Goal: Task Accomplishment & Management: Complete application form

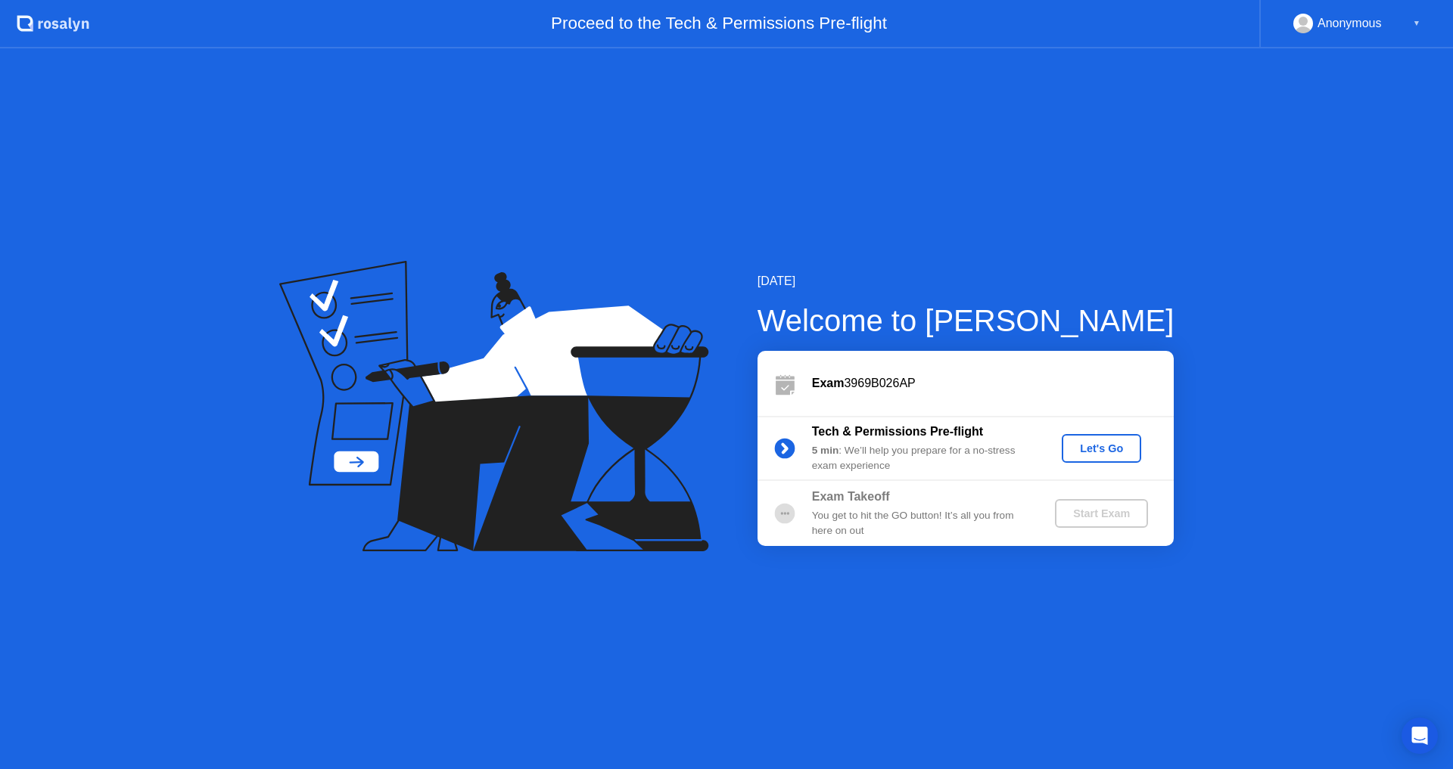
click at [1129, 452] on div "Let's Go" at bounding box center [1101, 449] width 67 height 12
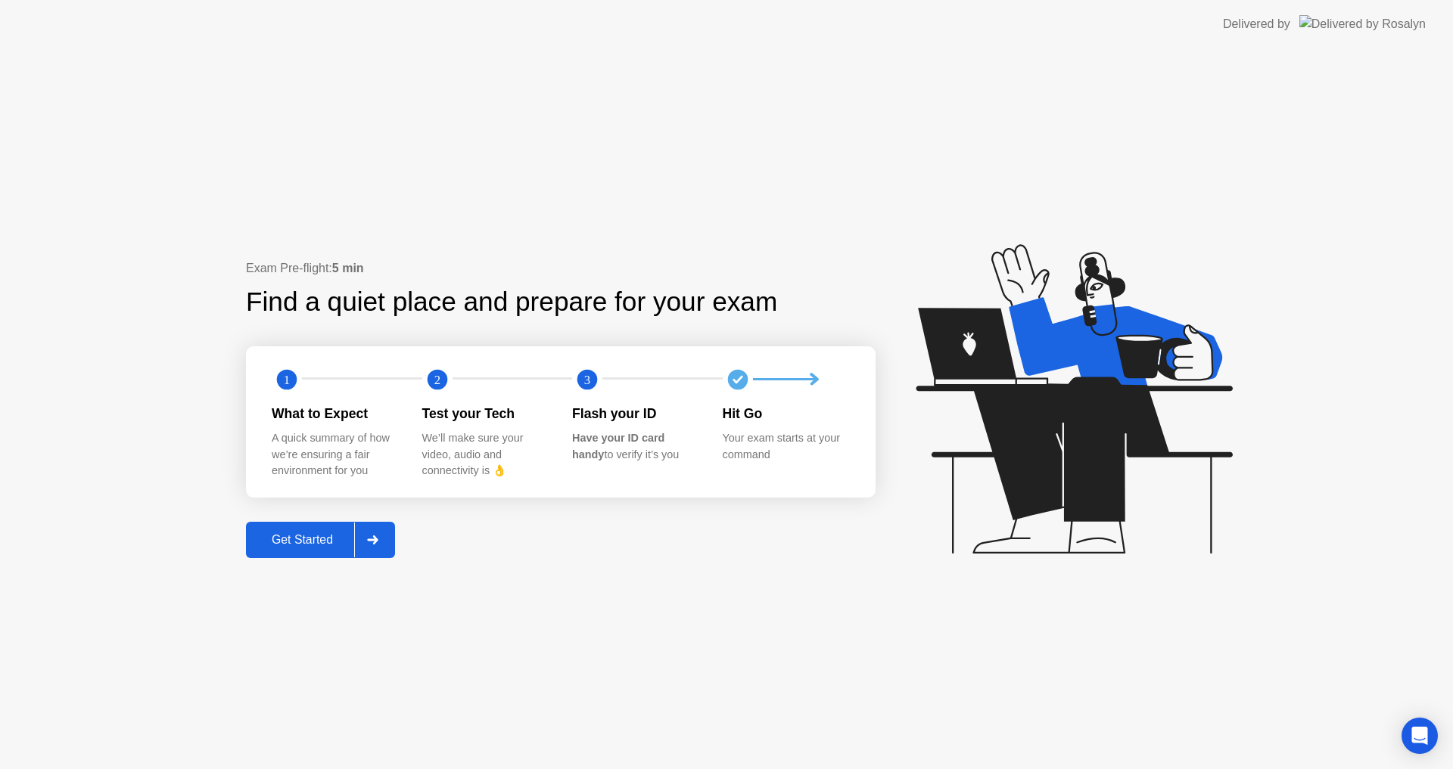
click at [300, 546] on div "Get Started" at bounding box center [302, 540] width 104 height 14
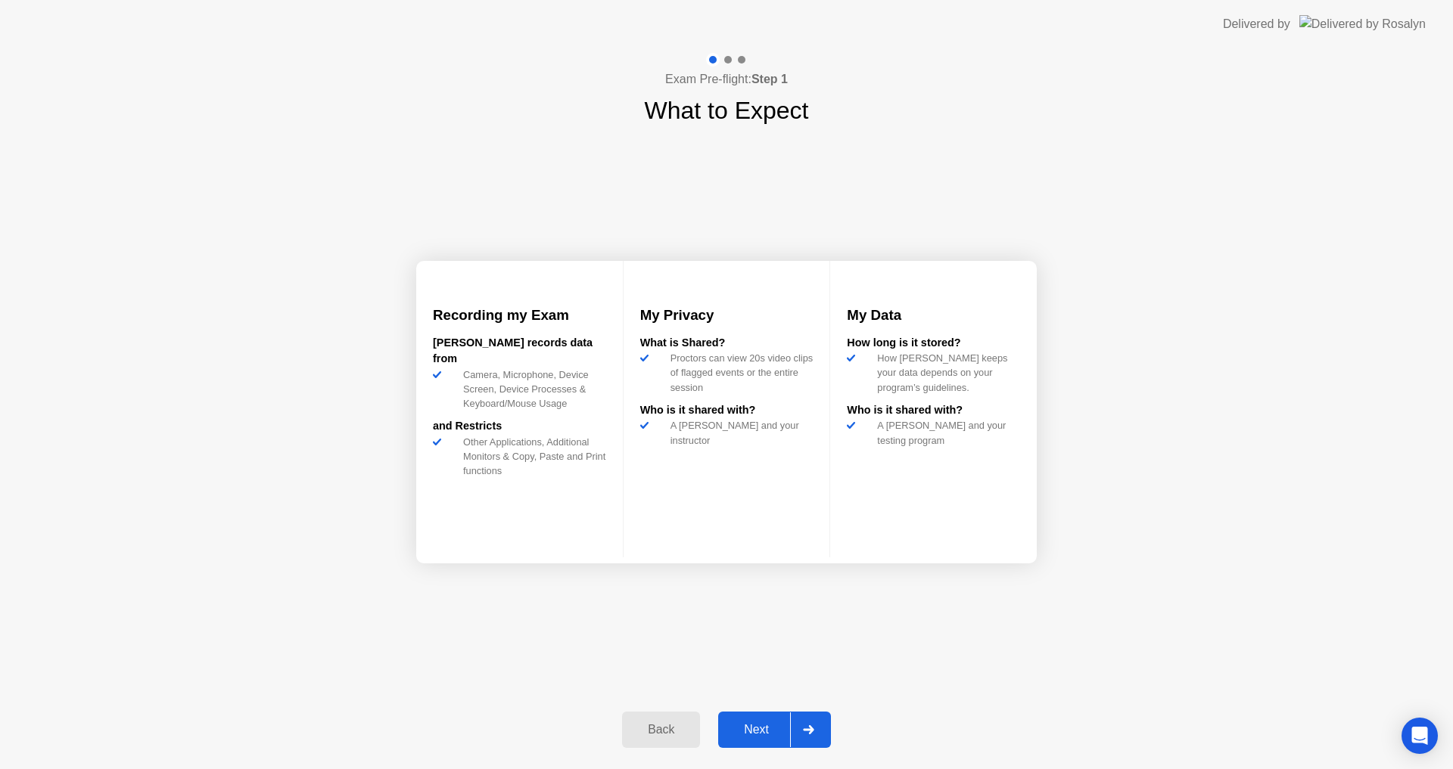
click at [757, 732] on div "Next" at bounding box center [756, 730] width 67 height 14
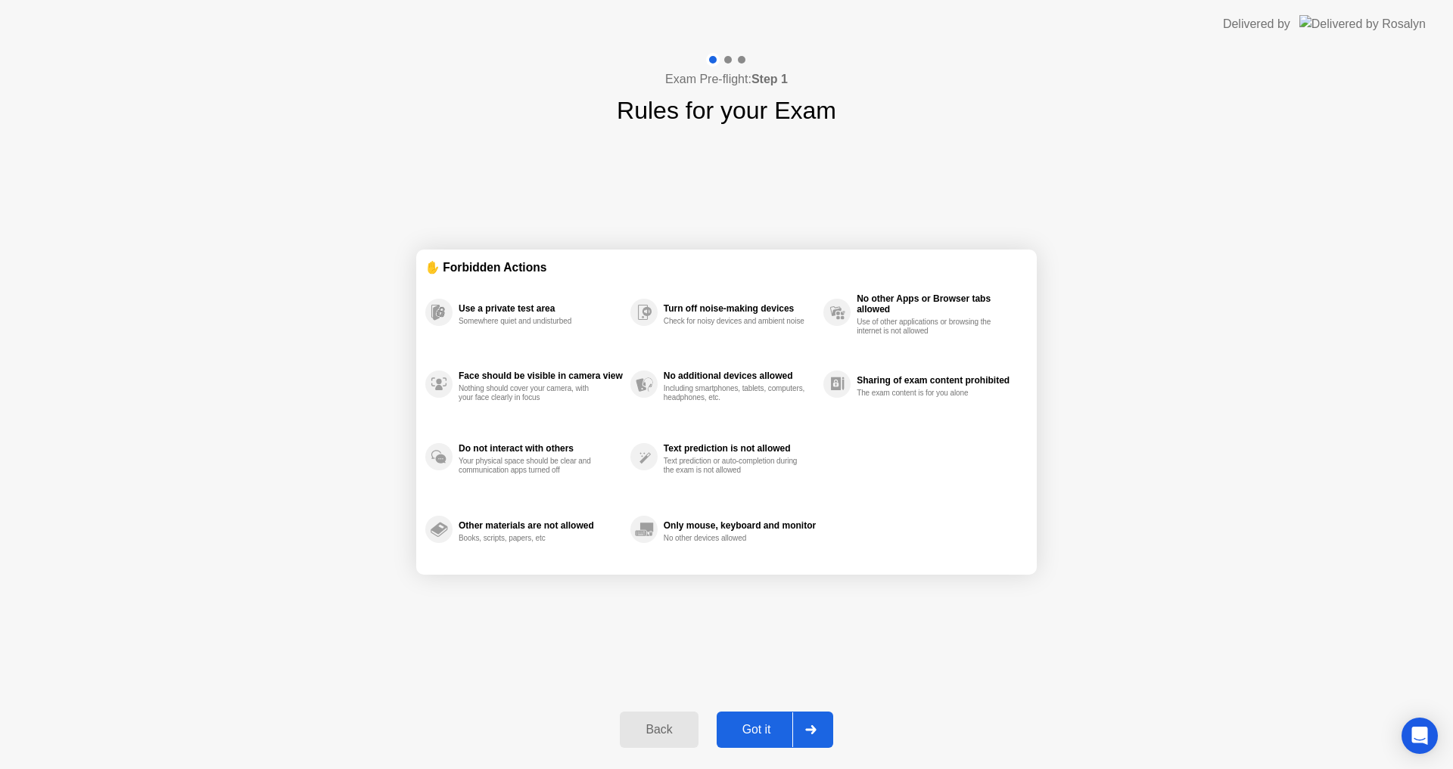
click at [759, 732] on div "Got it" at bounding box center [756, 730] width 71 height 14
select select "**********"
select select "*******"
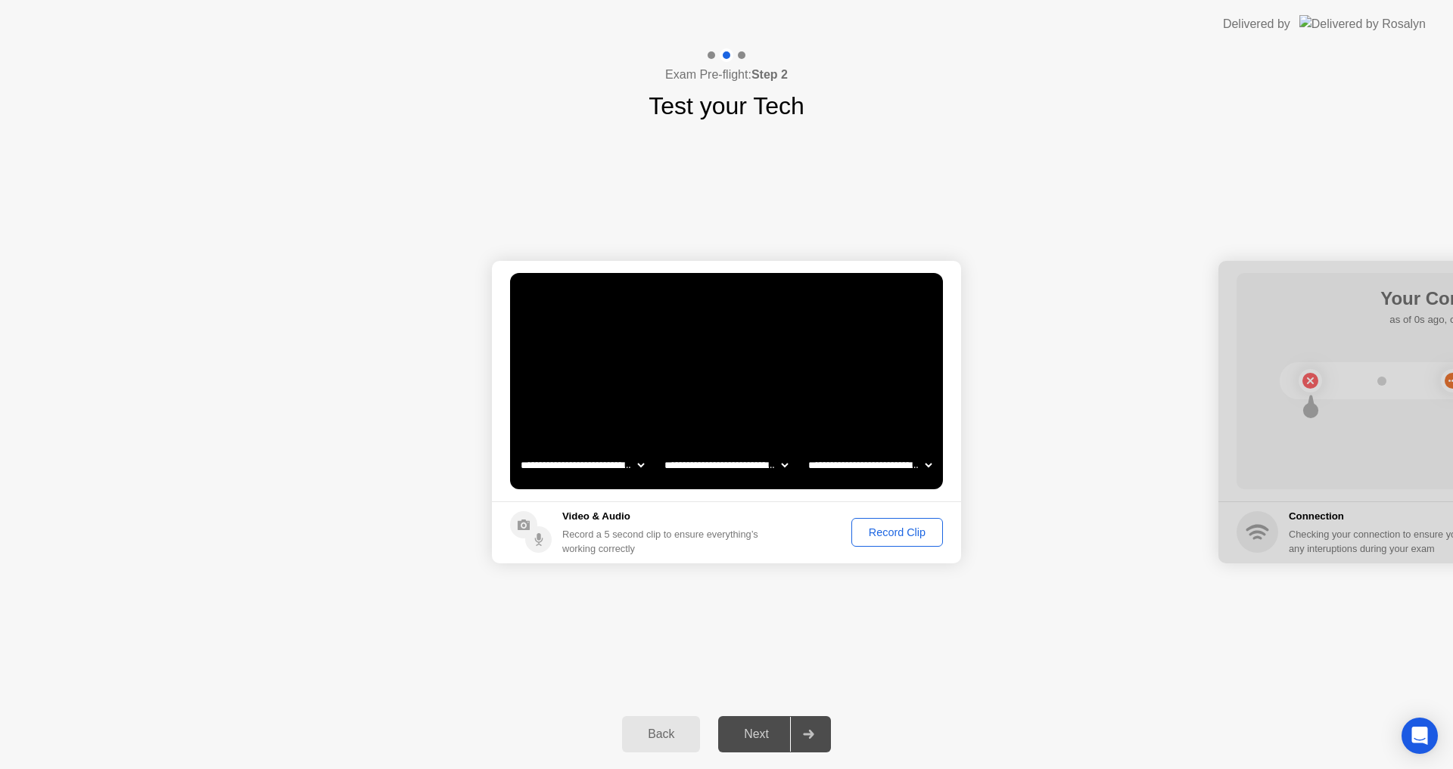
click at [871, 533] on div "Record Clip" at bounding box center [896, 533] width 81 height 12
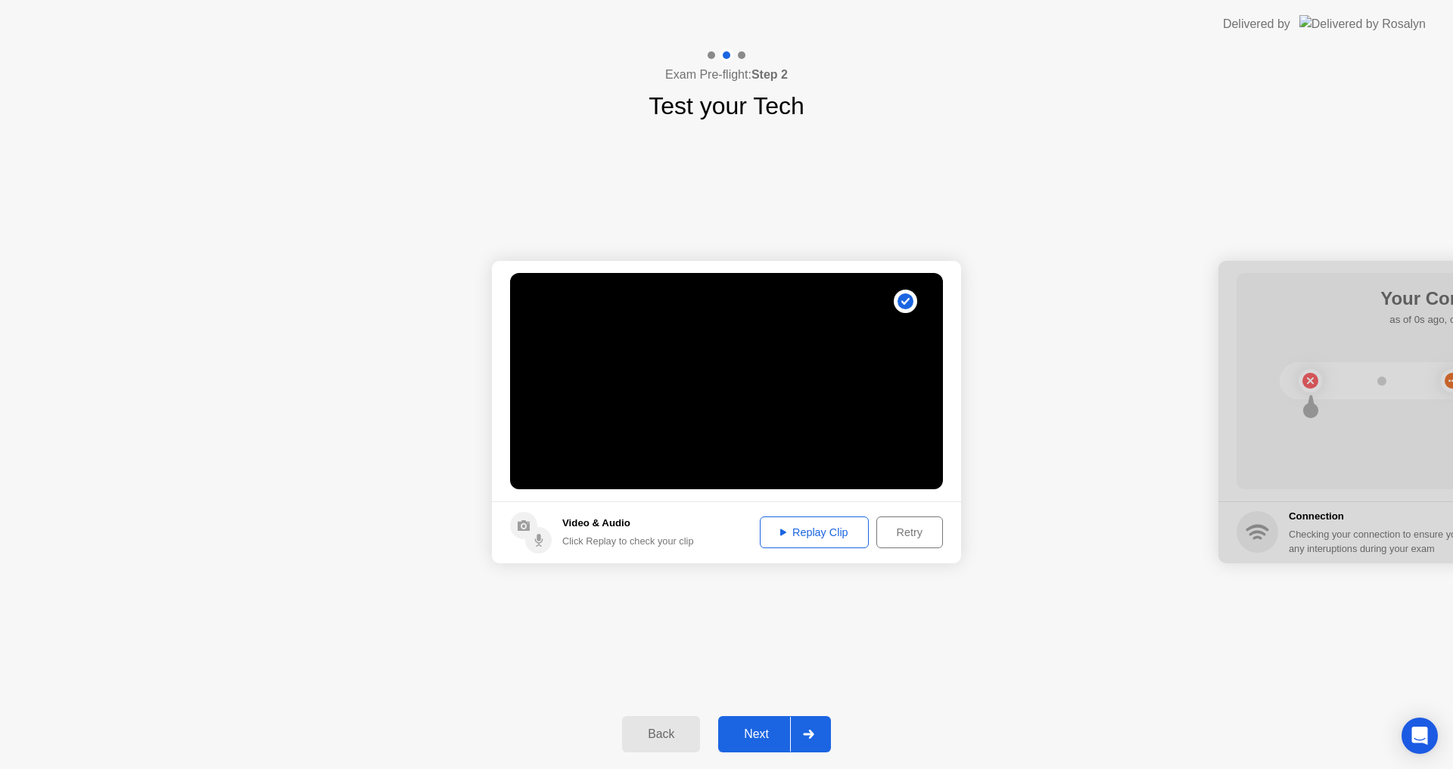
click at [842, 527] on div "Replay Clip" at bounding box center [814, 533] width 98 height 12
click at [748, 732] on div "Next" at bounding box center [756, 735] width 67 height 14
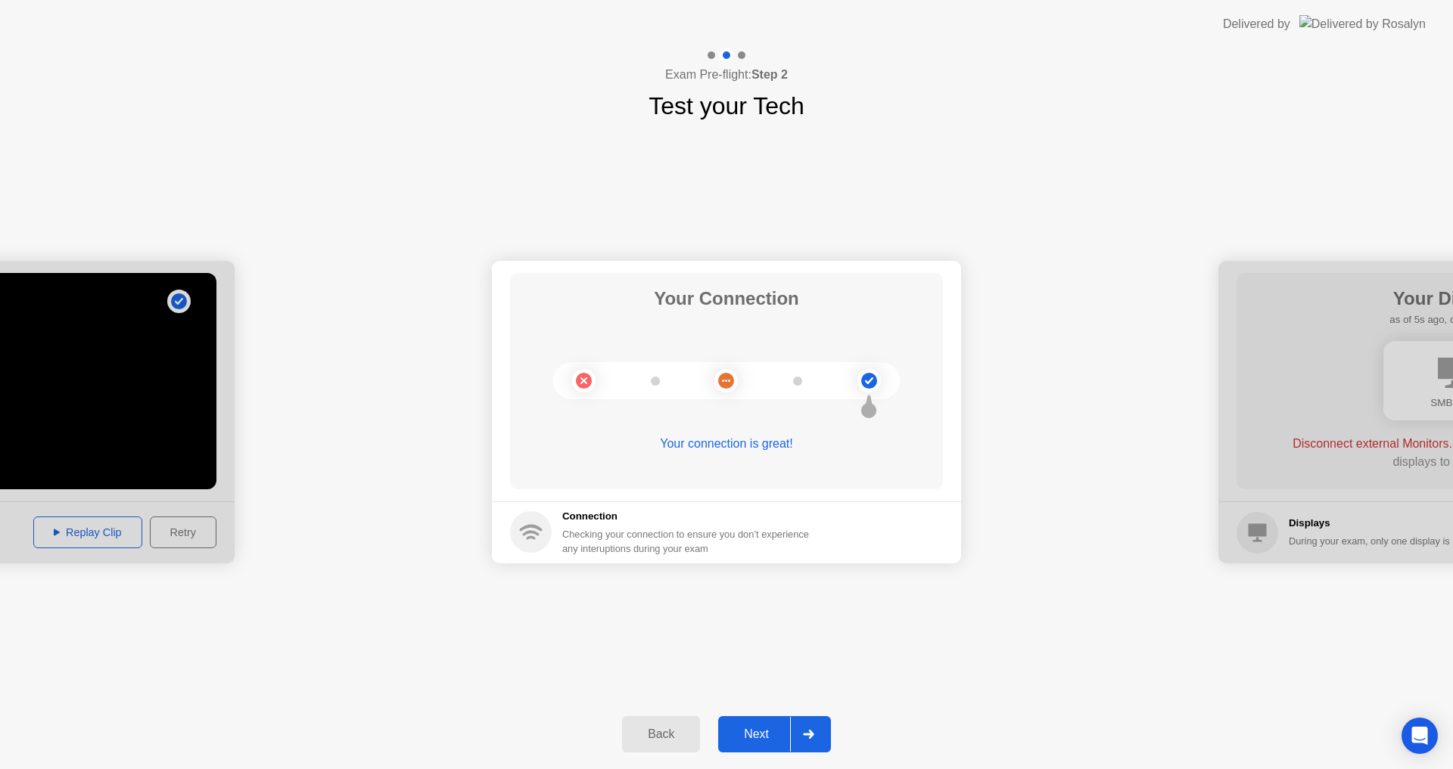
click at [776, 737] on div "Next" at bounding box center [756, 735] width 67 height 14
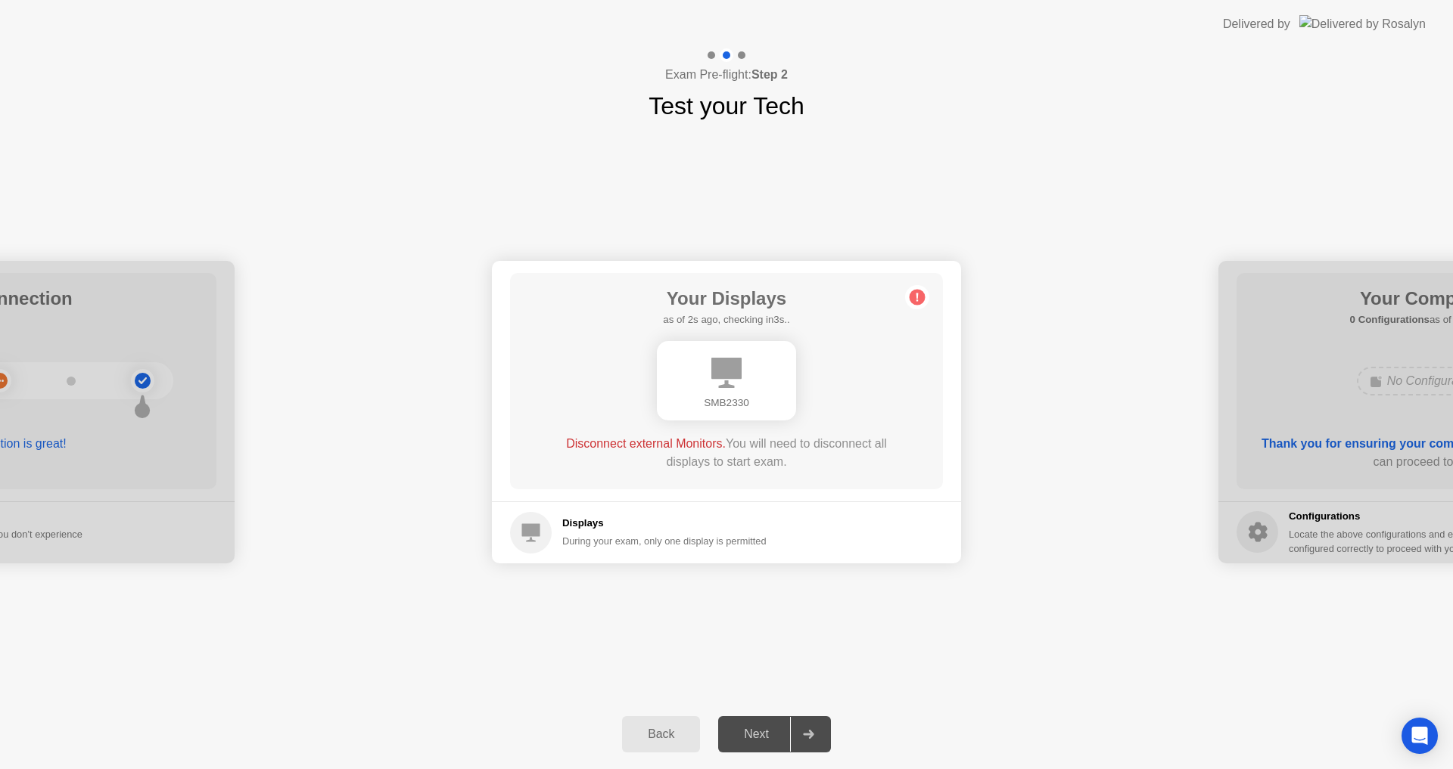
click at [843, 596] on div "**********" at bounding box center [726, 412] width 1453 height 576
click at [675, 443] on span "Disconnect external Monitors." at bounding box center [646, 443] width 160 height 13
click at [860, 387] on div "SMB2330" at bounding box center [726, 381] width 347 height 92
click at [622, 526] on h5 "Displays" at bounding box center [664, 523] width 204 height 15
click at [777, 730] on div "Next" at bounding box center [756, 735] width 67 height 14
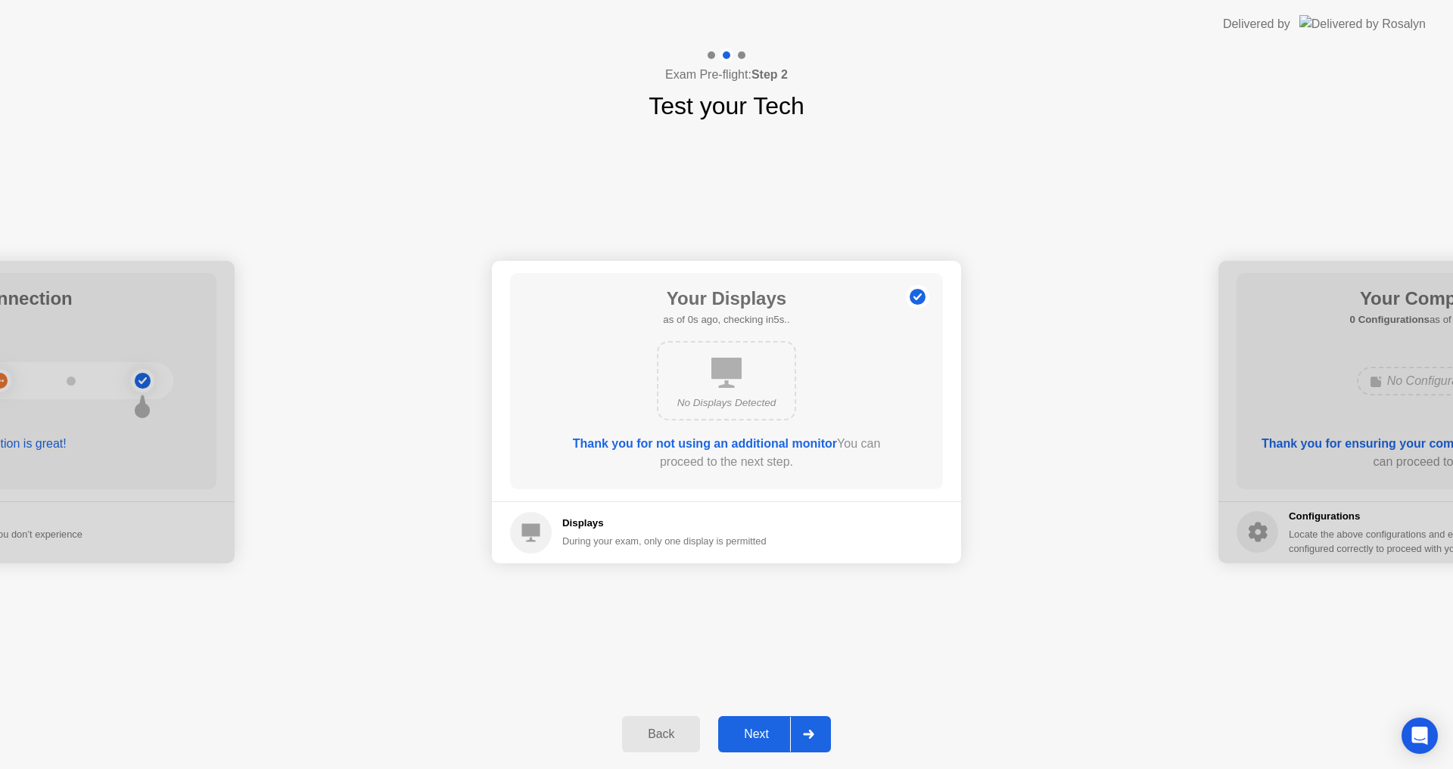
click at [769, 738] on div "Next" at bounding box center [756, 735] width 67 height 14
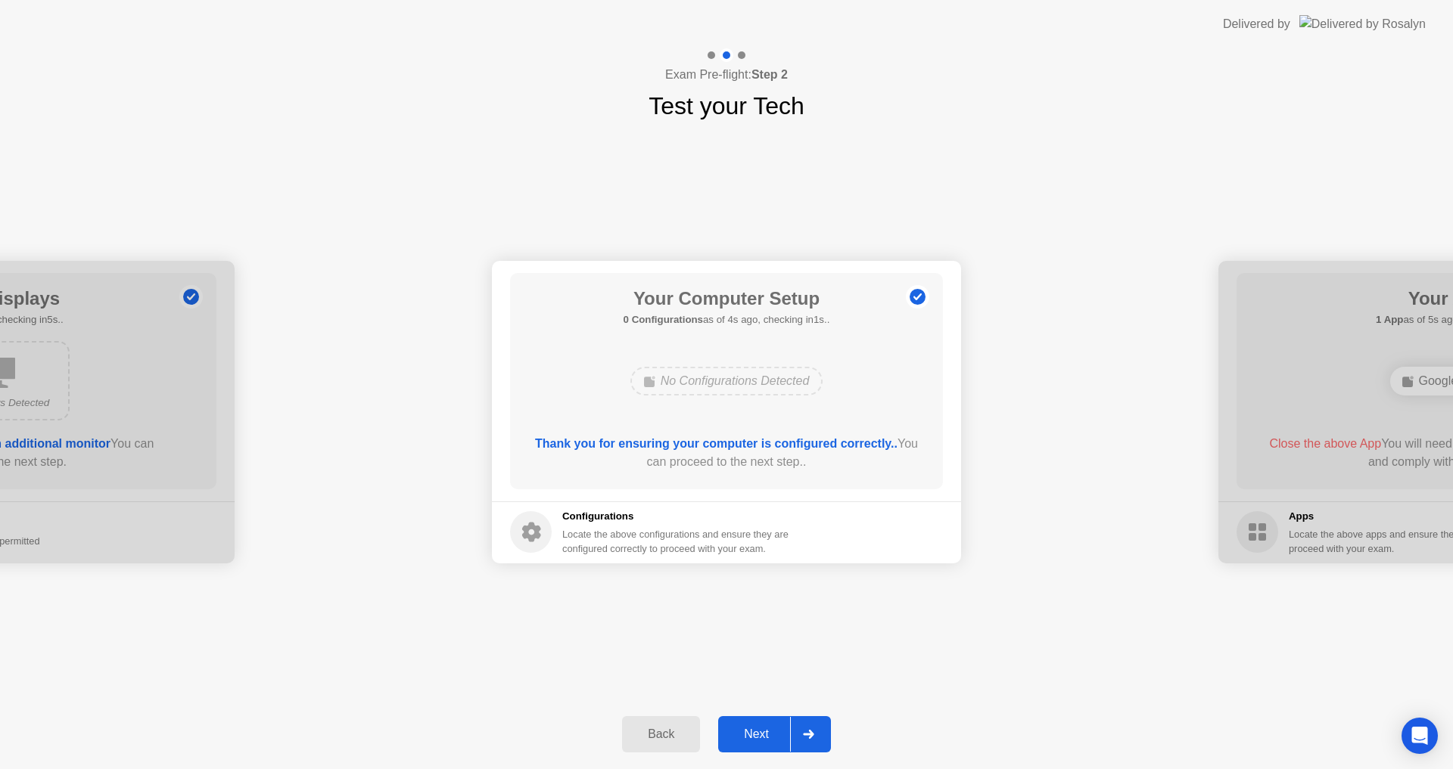
click at [772, 736] on div "Next" at bounding box center [756, 735] width 67 height 14
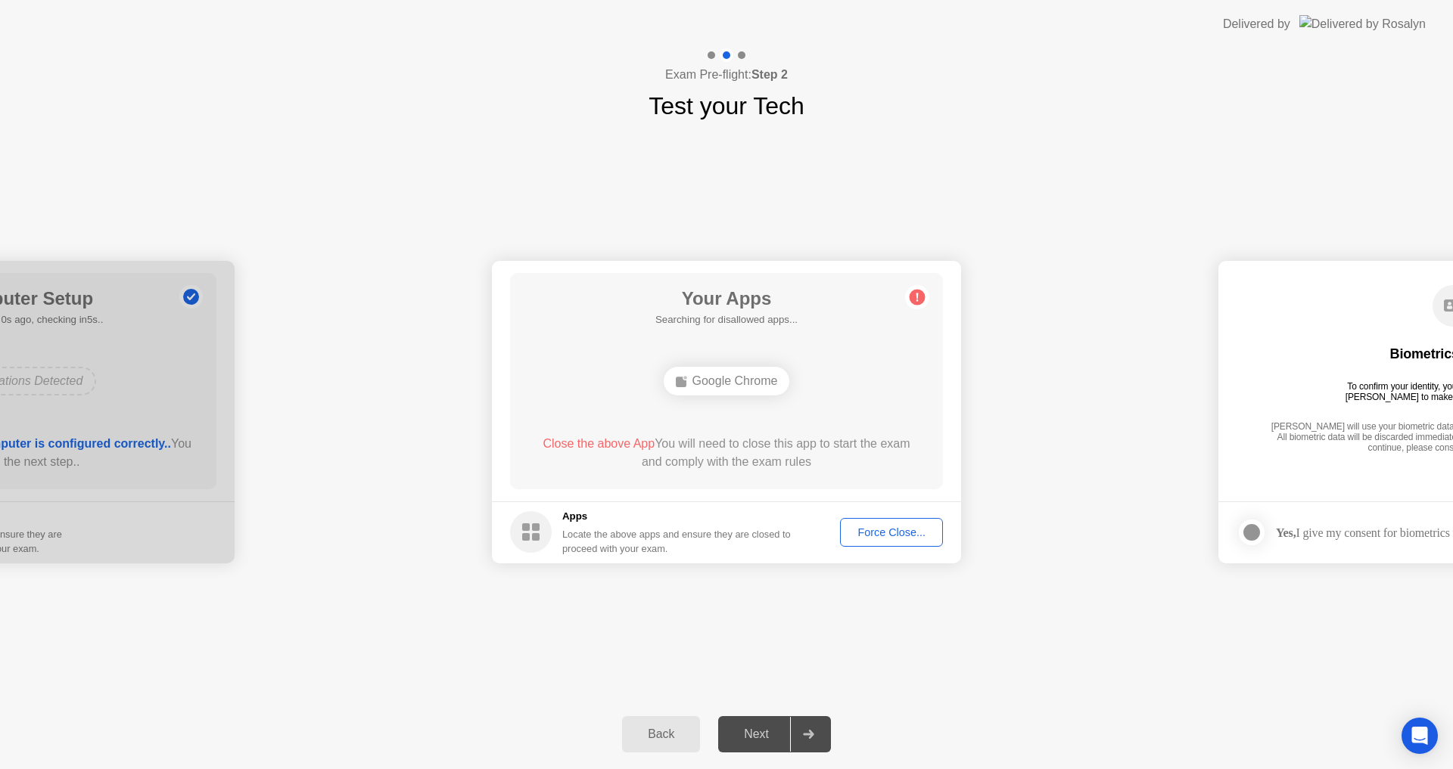
click at [919, 532] on div "Force Close..." at bounding box center [891, 533] width 92 height 12
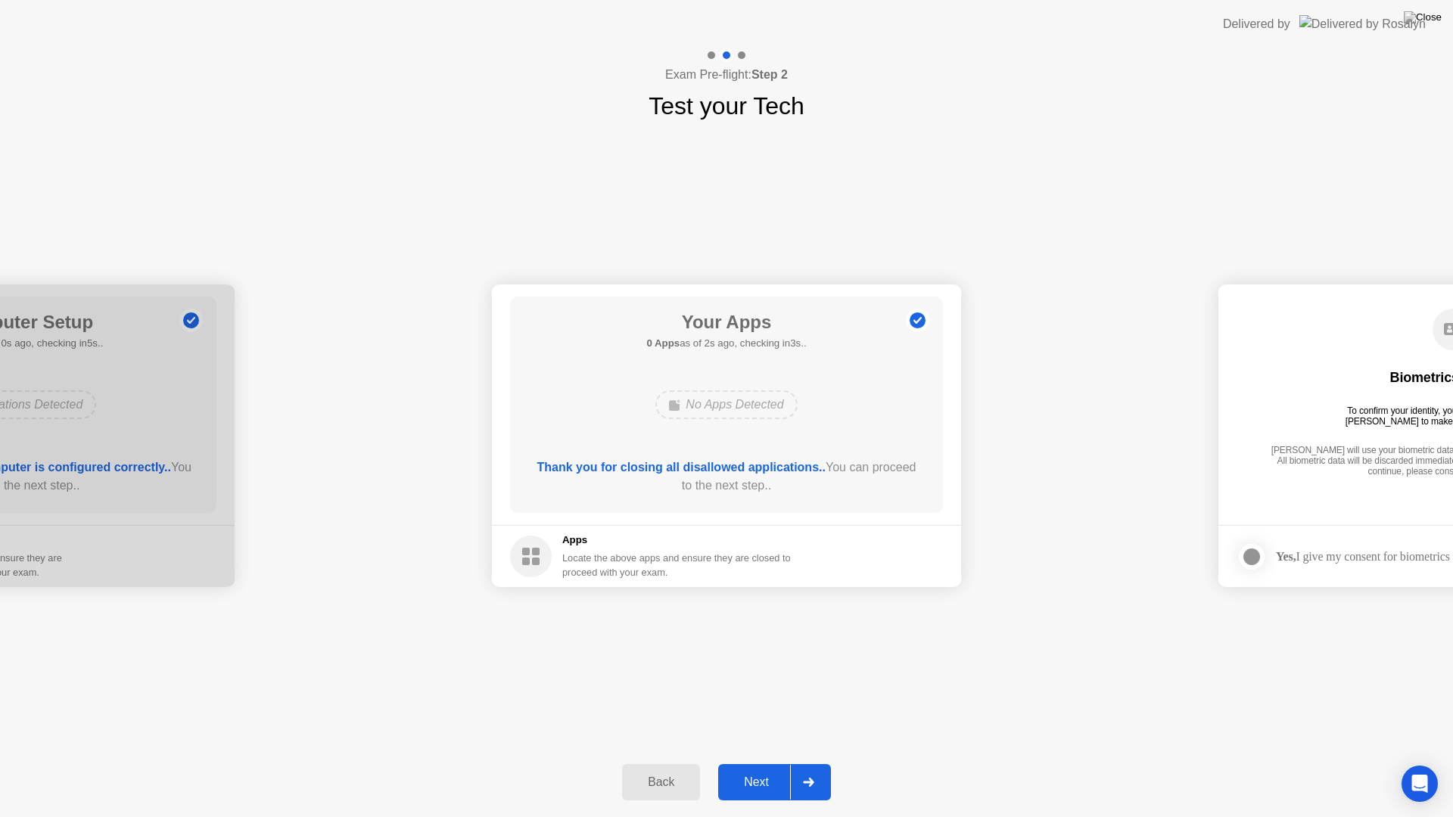
click at [758, 769] on div "Next" at bounding box center [756, 783] width 67 height 14
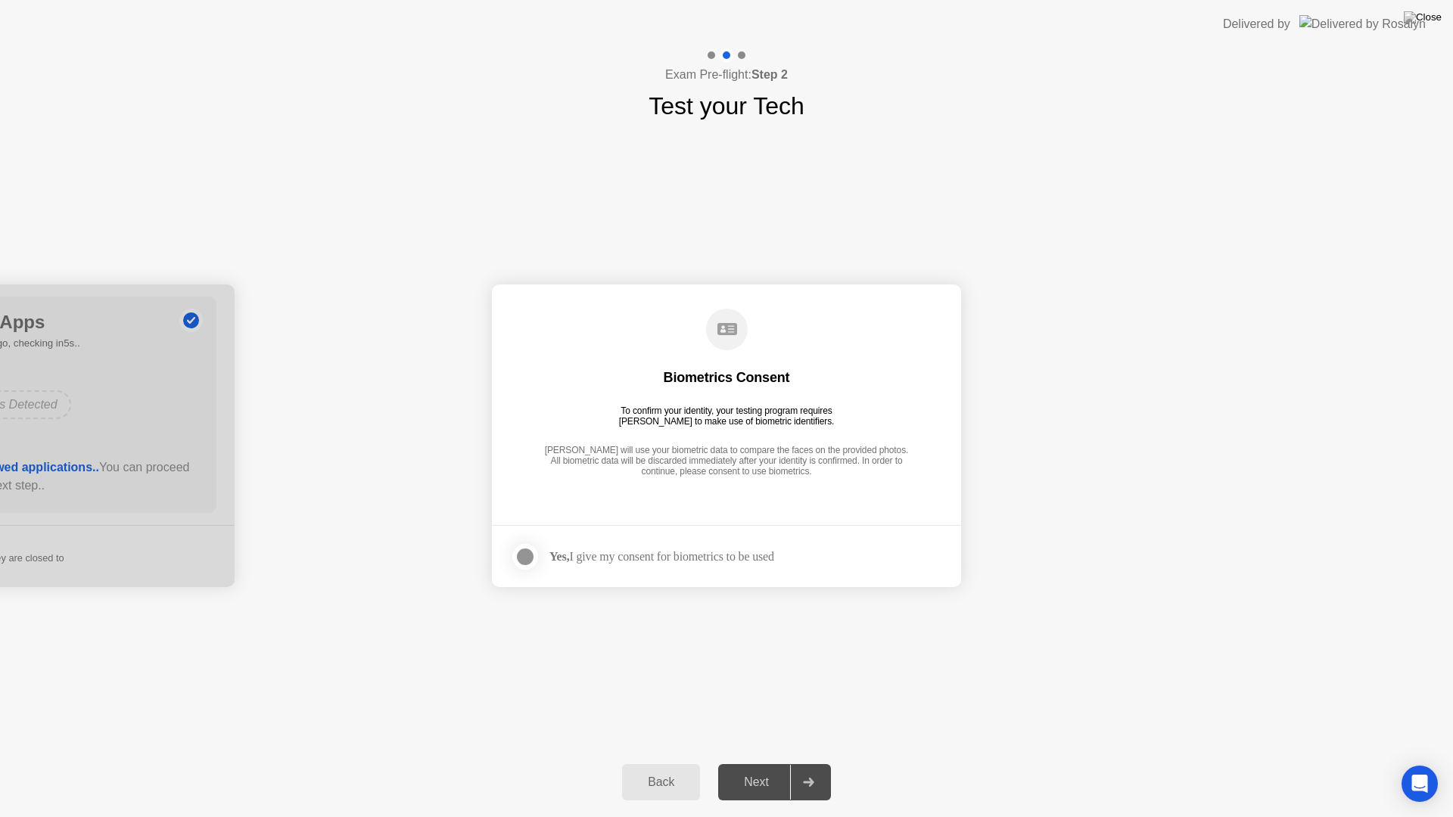
click at [522, 556] on div at bounding box center [525, 557] width 18 height 18
click at [779, 769] on div "Next" at bounding box center [756, 783] width 67 height 14
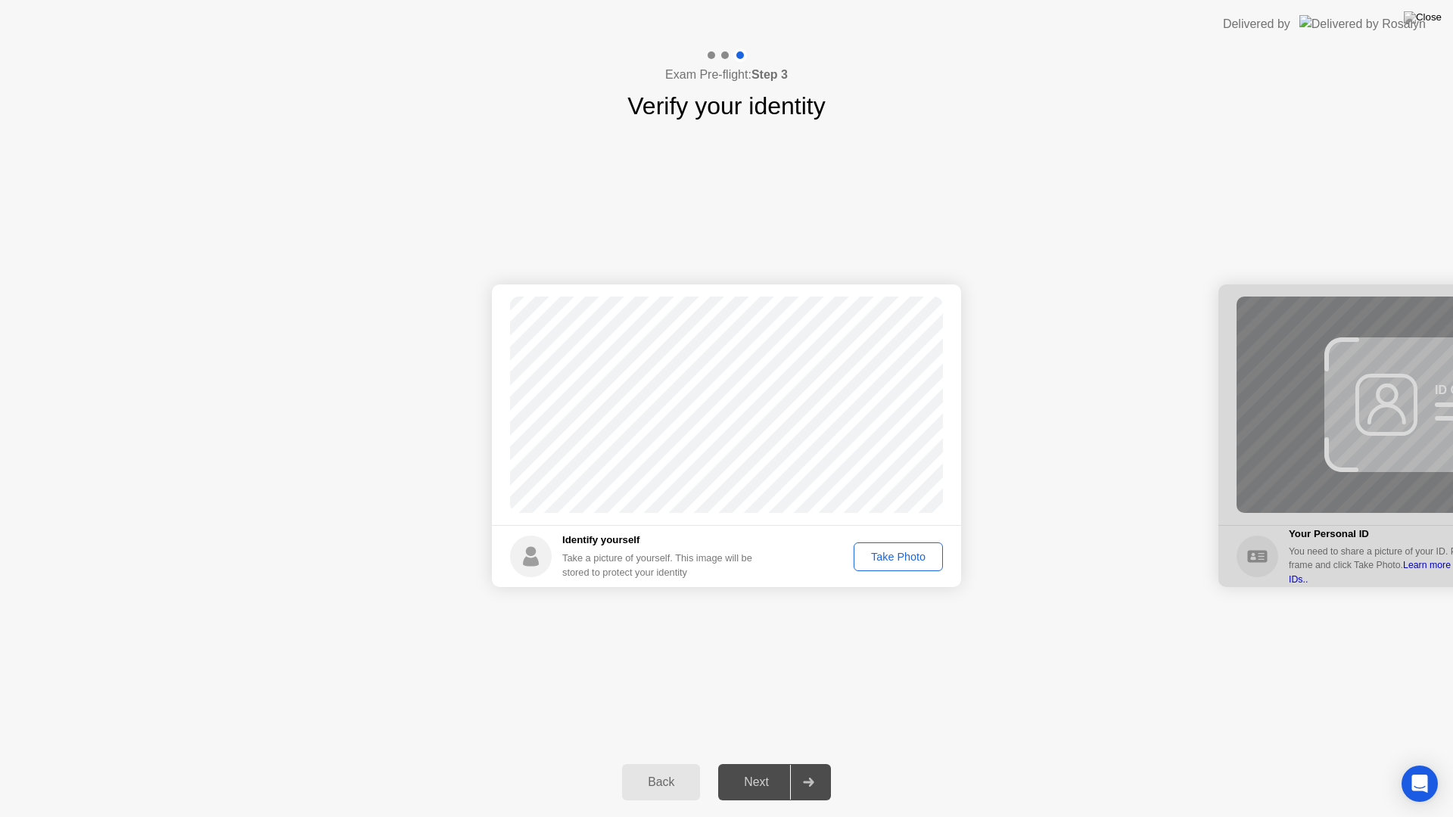
click at [876, 552] on div "Take Photo" at bounding box center [898, 557] width 79 height 12
click at [901, 557] on div "Retake" at bounding box center [907, 557] width 59 height 12
click at [901, 557] on div "Take Photo" at bounding box center [898, 557] width 79 height 12
click at [901, 547] on button "Retake" at bounding box center [908, 556] width 70 height 29
click at [901, 547] on button "Take Photo" at bounding box center [897, 556] width 89 height 29
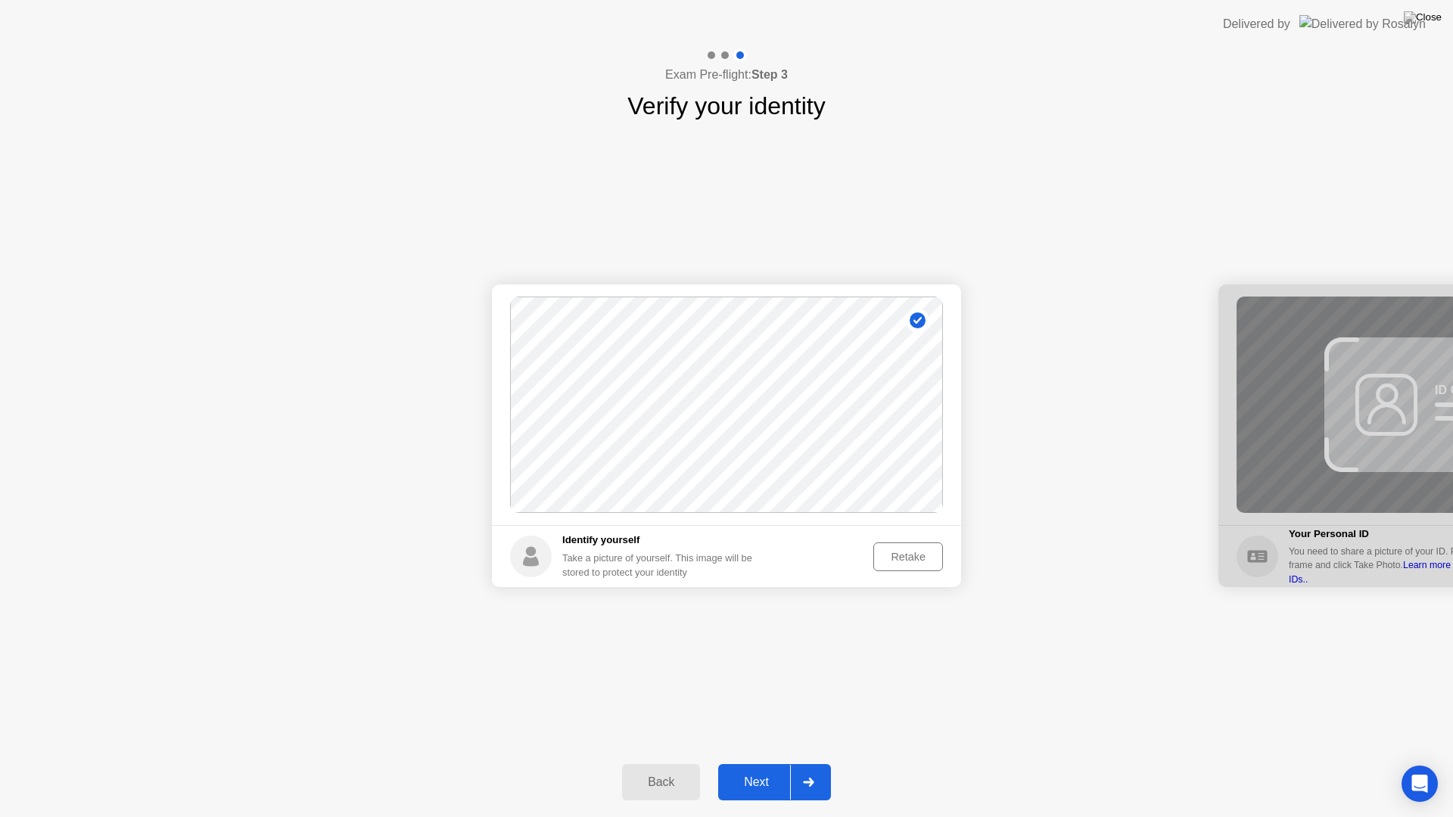
click at [751, 769] on div "Next" at bounding box center [756, 783] width 67 height 14
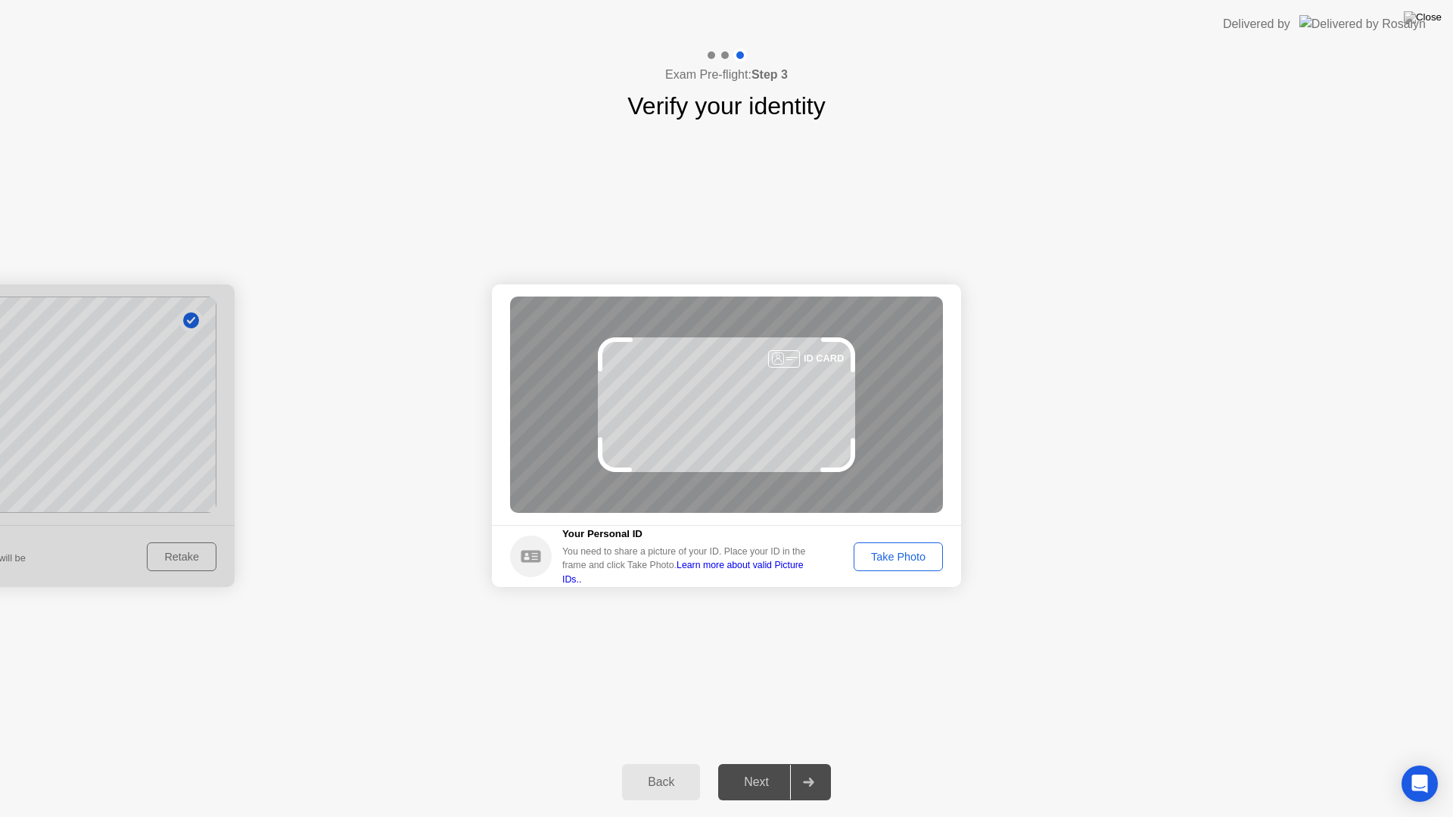
click at [925, 563] on div "Take Photo" at bounding box center [898, 557] width 79 height 12
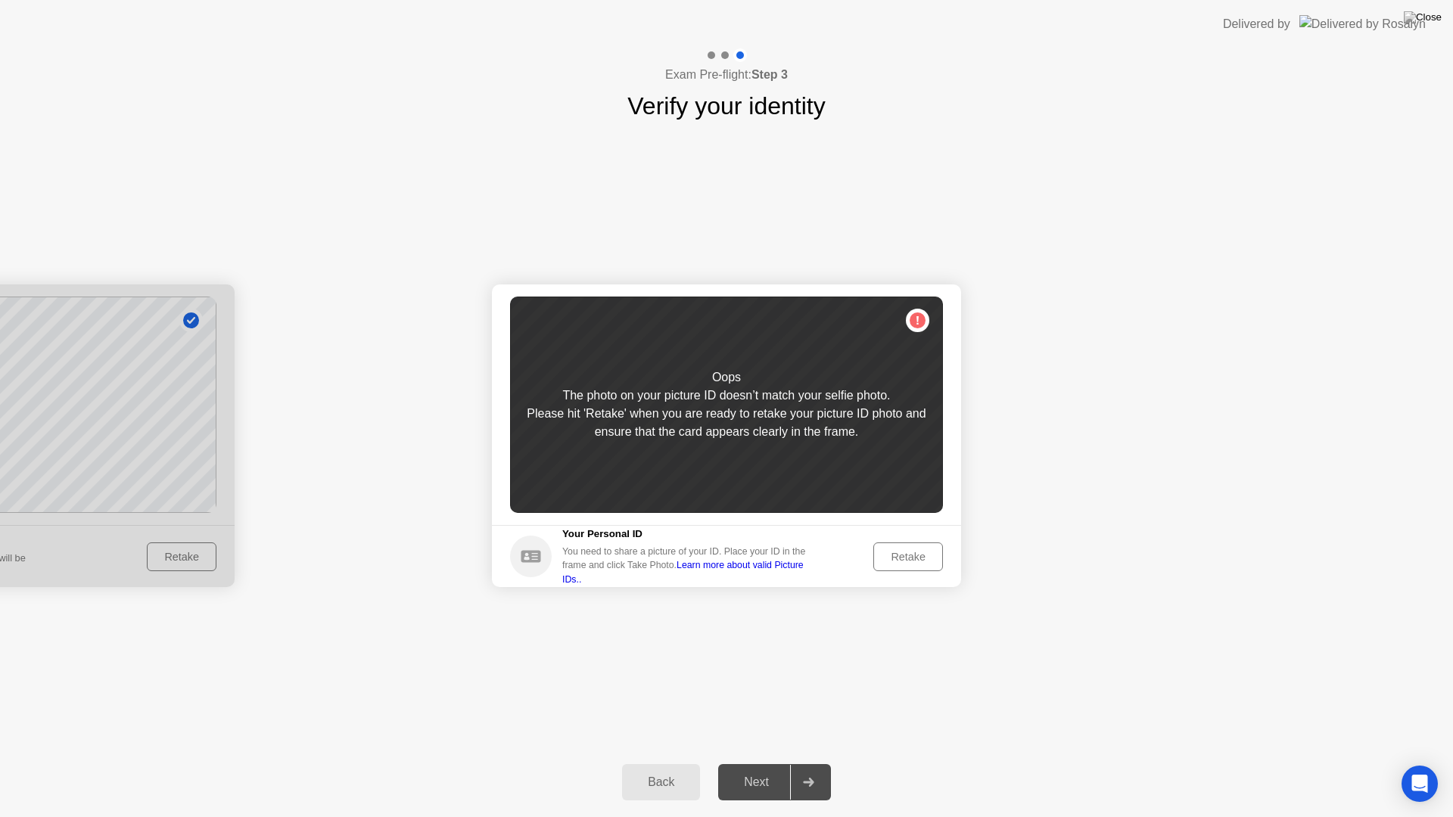
click at [899, 561] on div "Retake" at bounding box center [907, 557] width 59 height 12
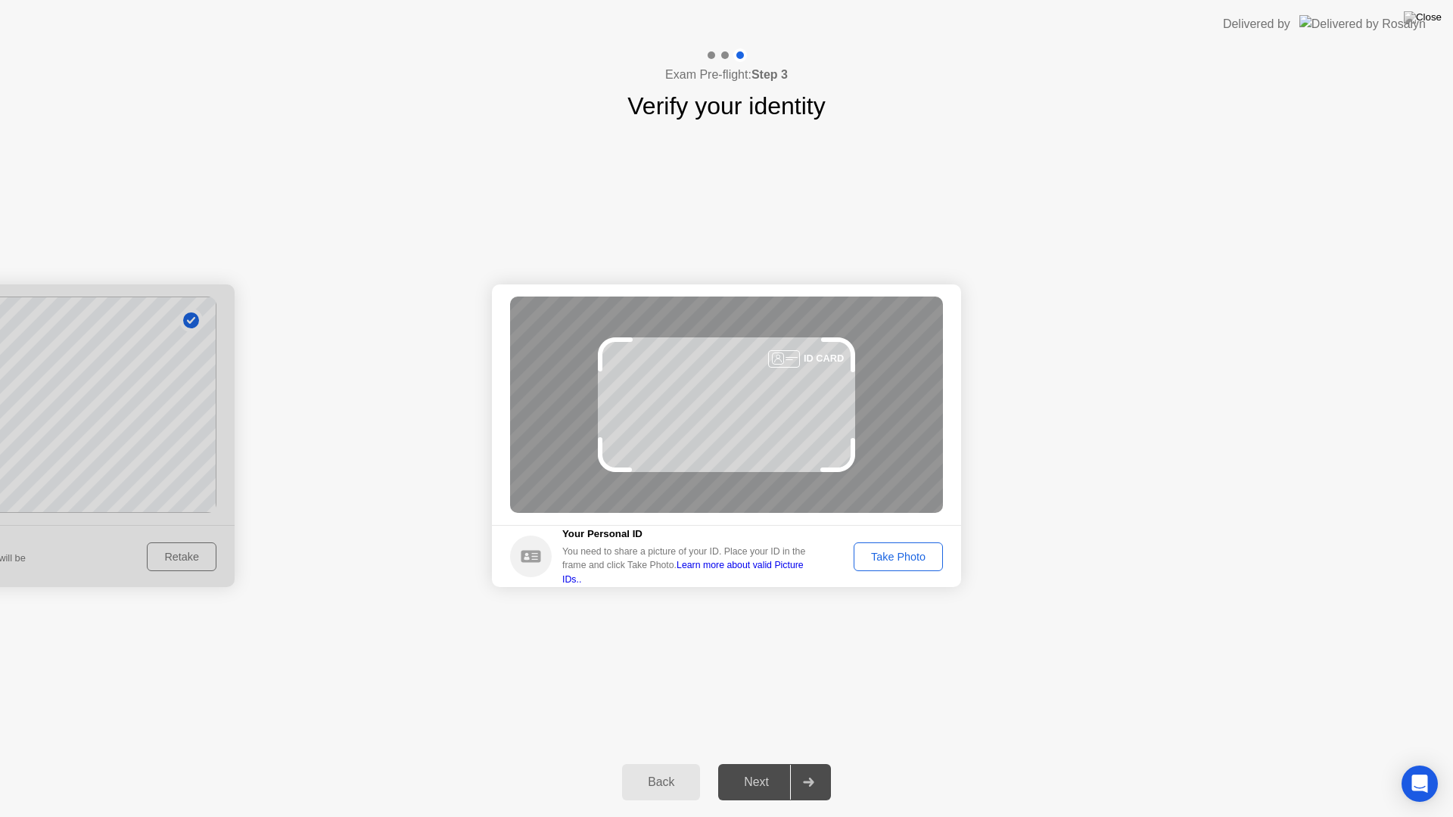
click at [793, 354] on div at bounding box center [784, 358] width 32 height 17
click at [760, 570] on link "Learn more about valid Picture IDs.." at bounding box center [682, 572] width 241 height 24
click at [901, 561] on div "Take Photo" at bounding box center [898, 557] width 79 height 12
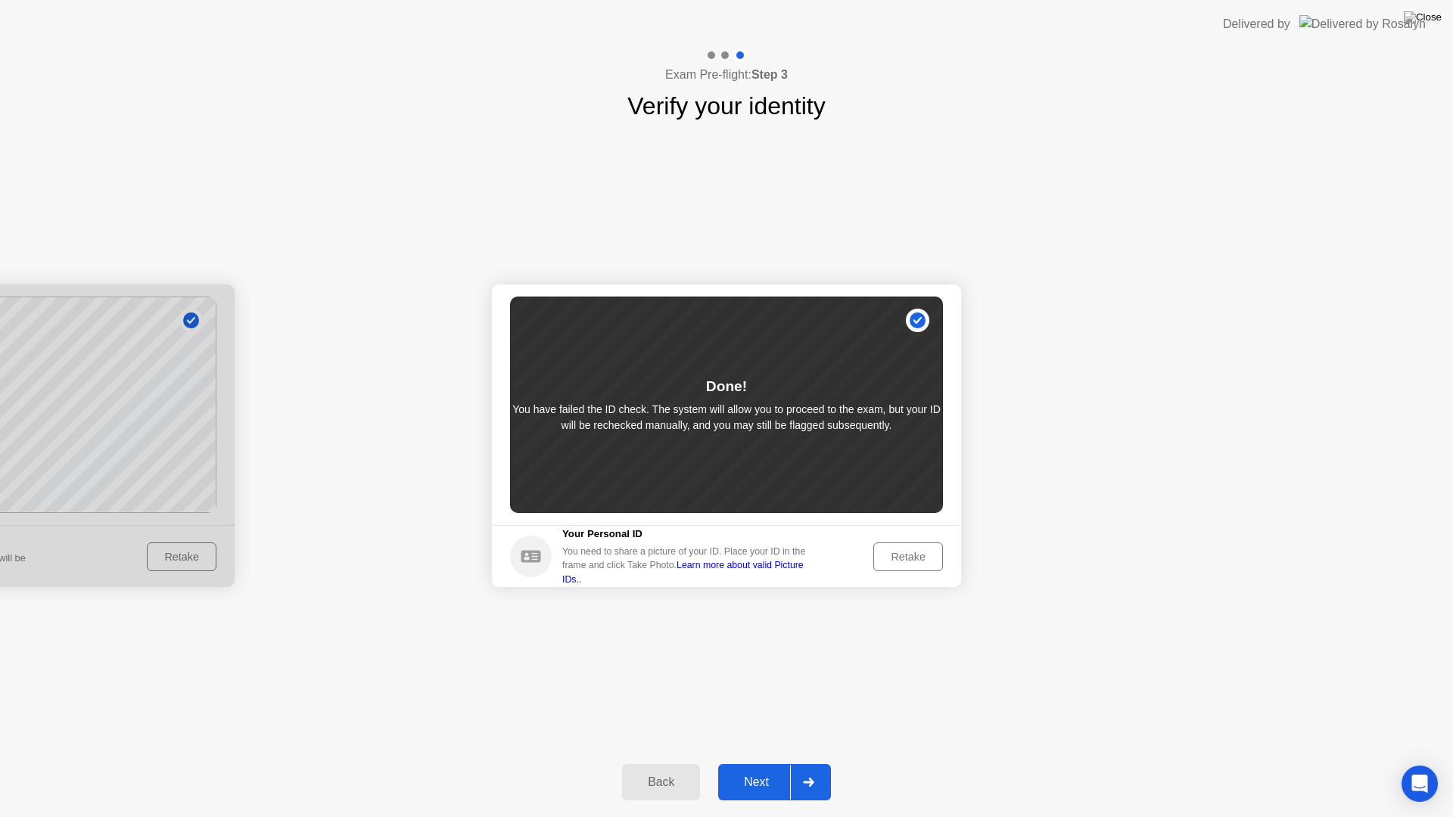
click at [769, 769] on div "Next" at bounding box center [756, 783] width 67 height 14
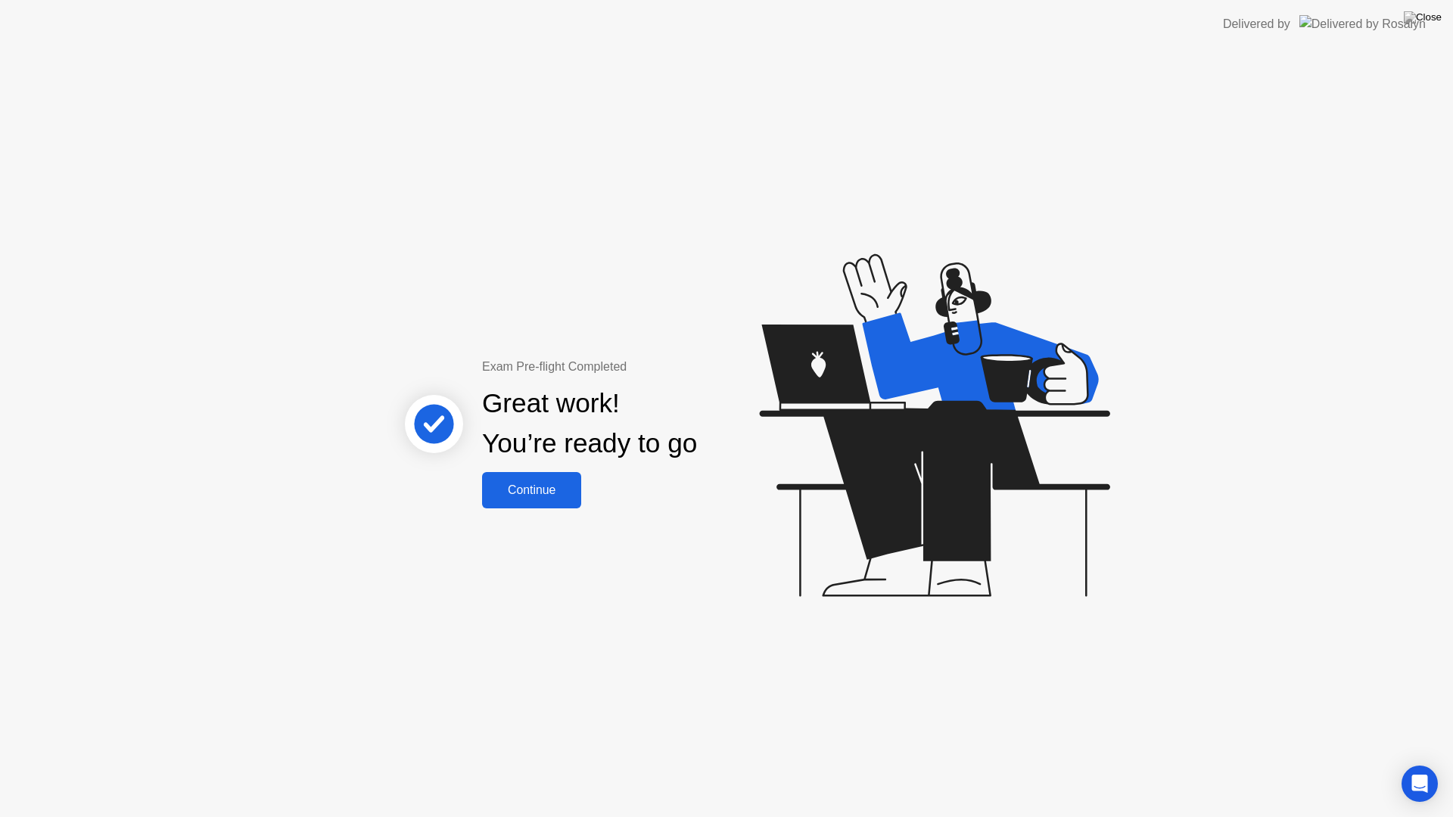
click at [558, 496] on div "Continue" at bounding box center [532, 490] width 90 height 14
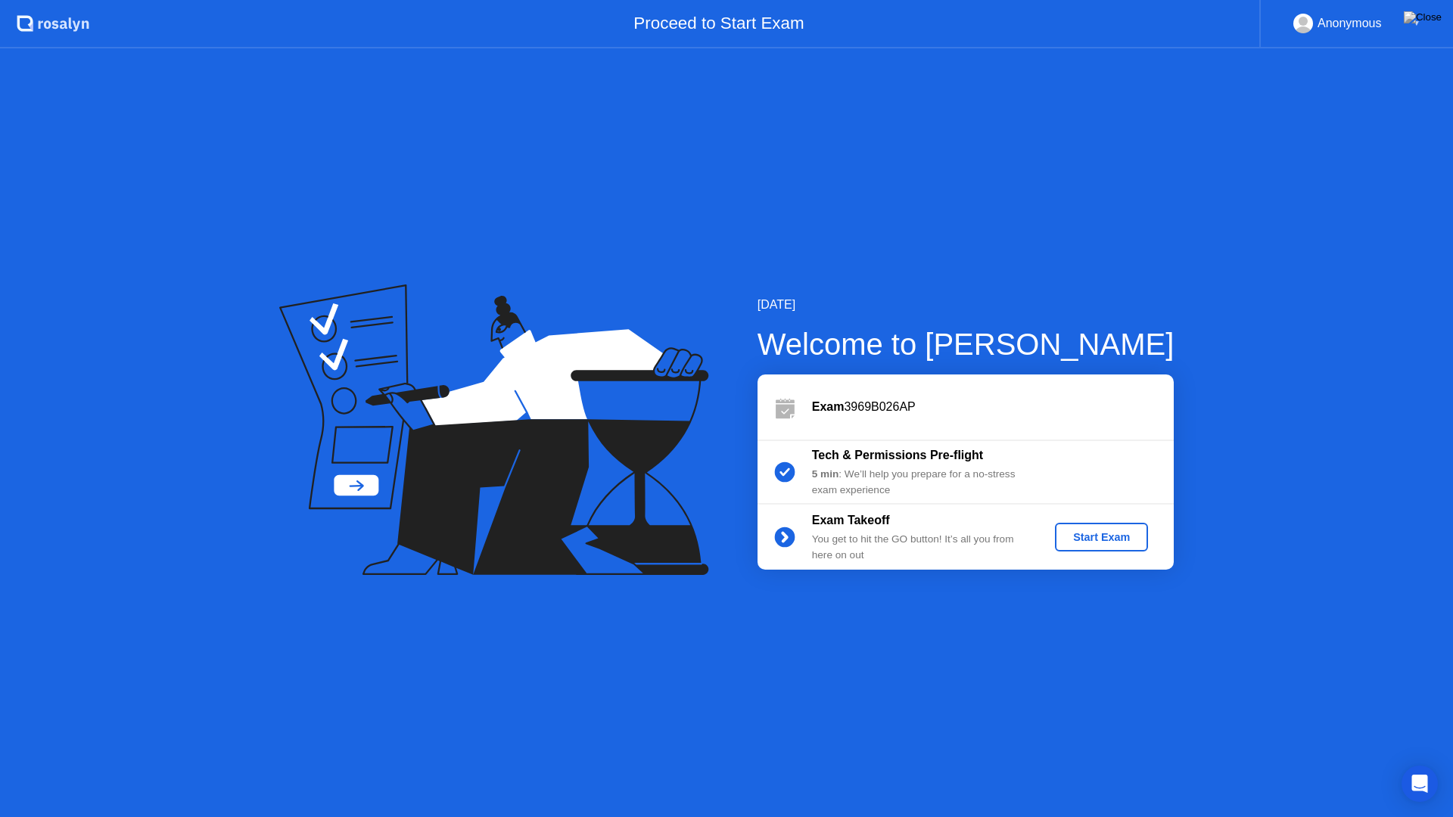
click at [1077, 533] on div "Start Exam" at bounding box center [1101, 537] width 81 height 12
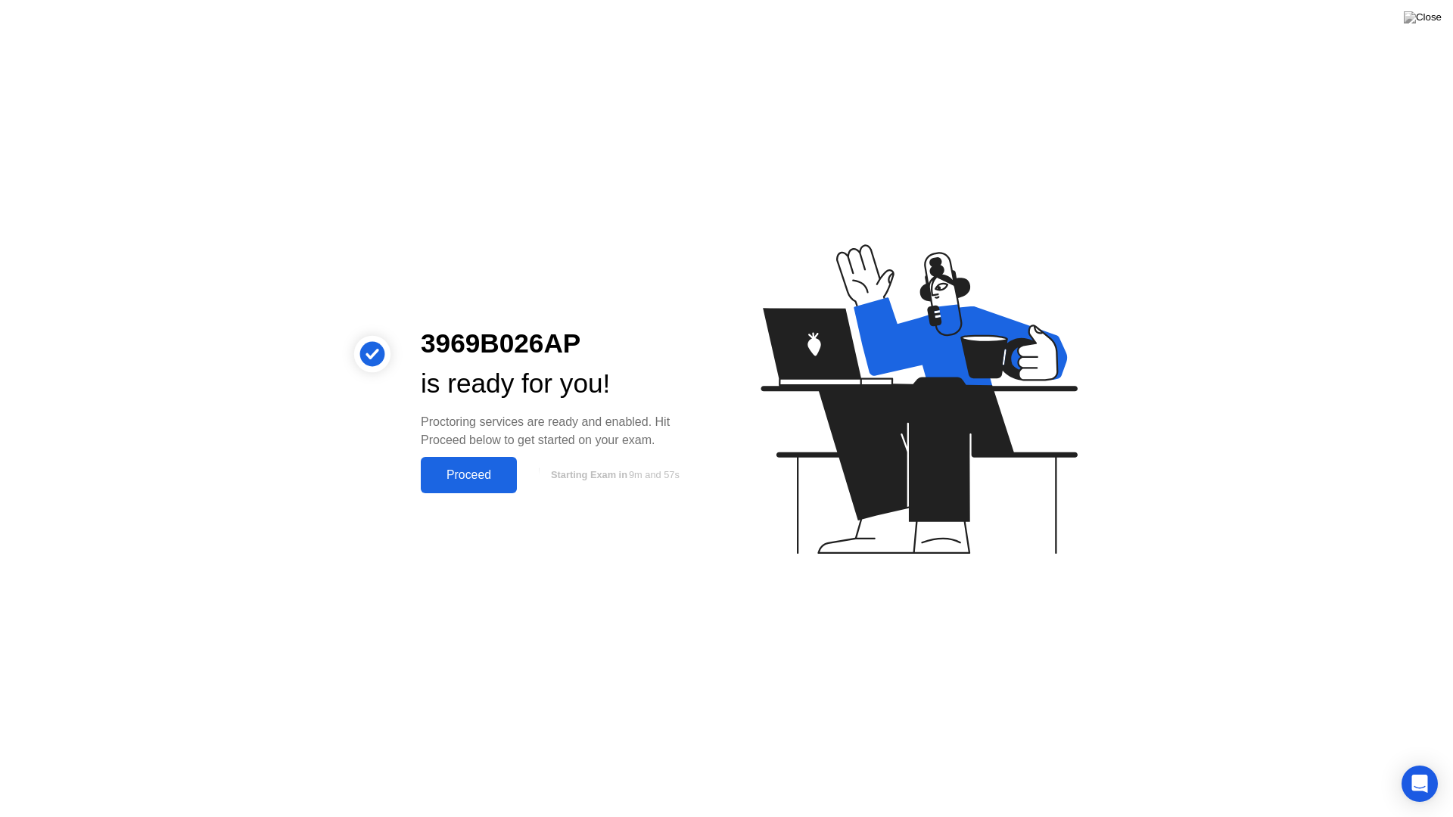
click at [459, 468] on div "Proceed" at bounding box center [468, 475] width 87 height 14
